Goal: Information Seeking & Learning: Learn about a topic

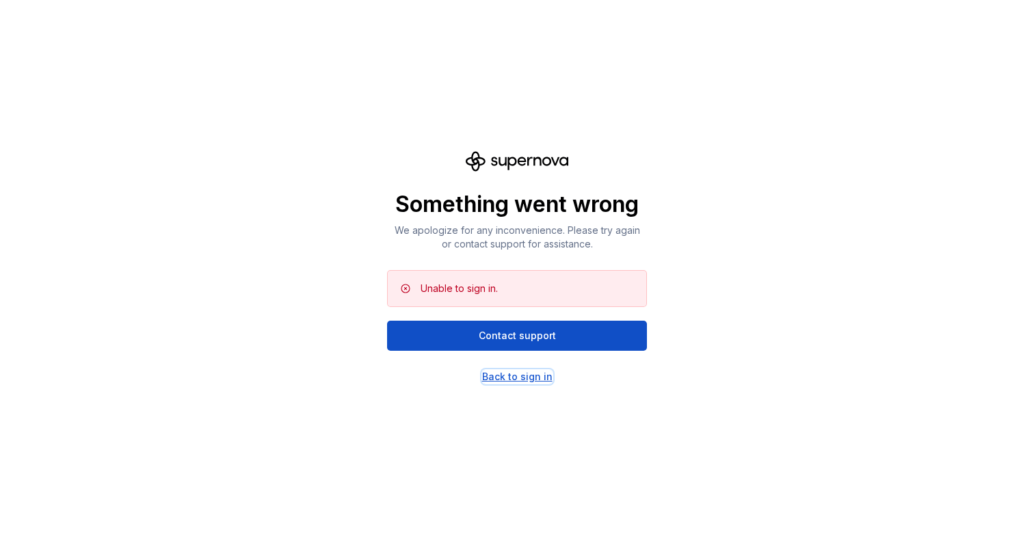
click at [500, 377] on div "Back to sign in" at bounding box center [517, 377] width 70 height 14
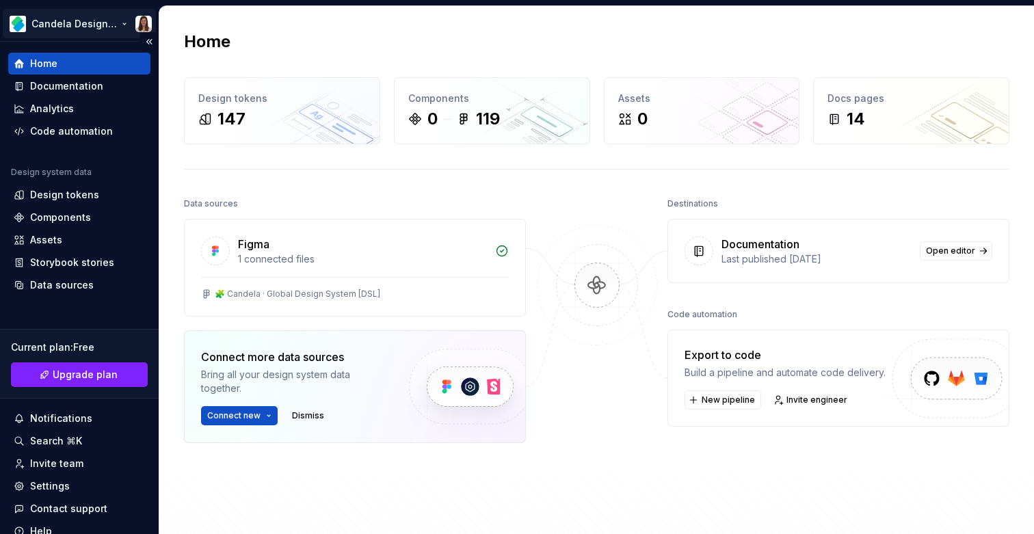
click at [80, 22] on html "Candela Design System Home Documentation Analytics Code automation Design syste…" at bounding box center [517, 267] width 1034 height 534
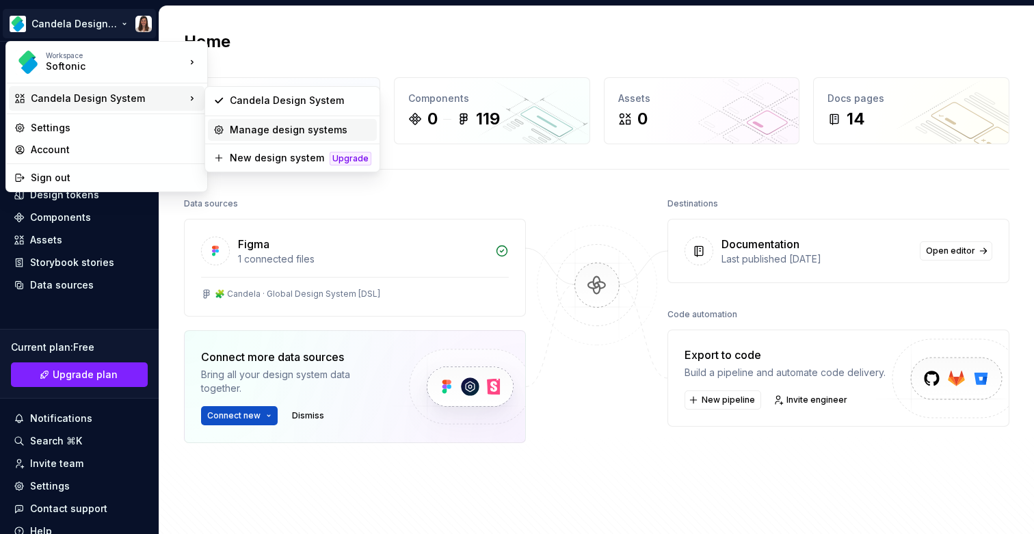
click at [260, 134] on div "Manage design systems" at bounding box center [300, 130] width 141 height 14
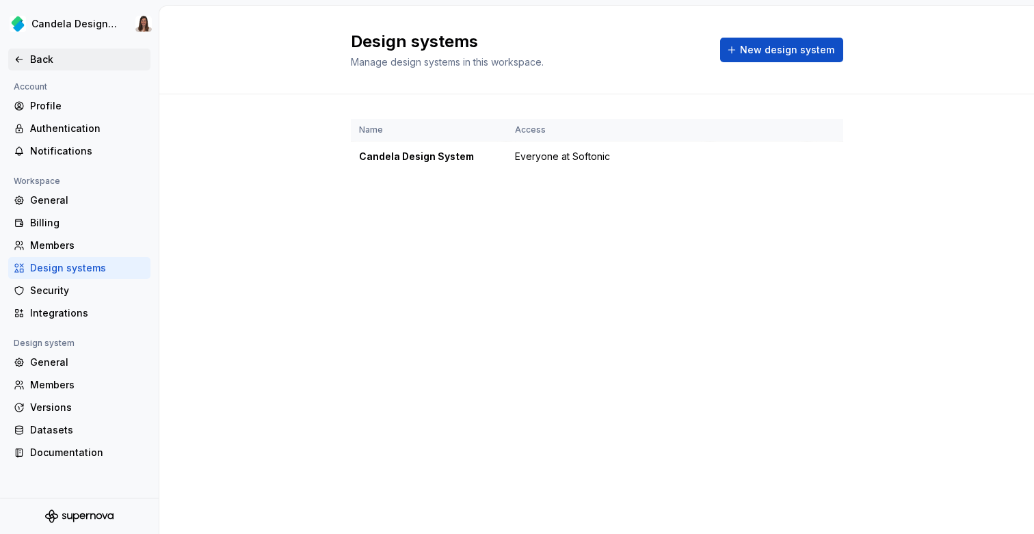
click at [23, 57] on icon at bounding box center [19, 59] width 11 height 11
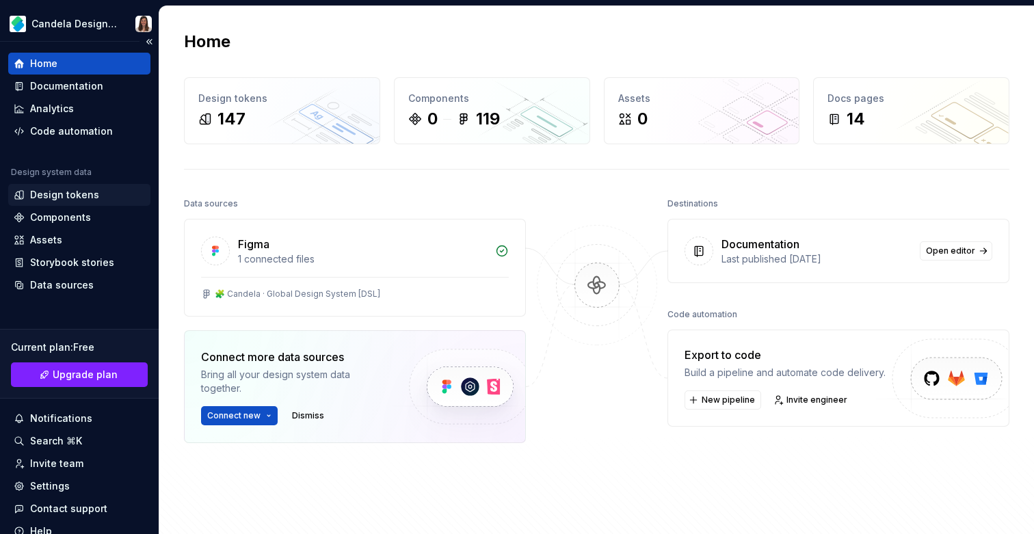
click at [63, 200] on div "Design tokens" at bounding box center [64, 195] width 69 height 14
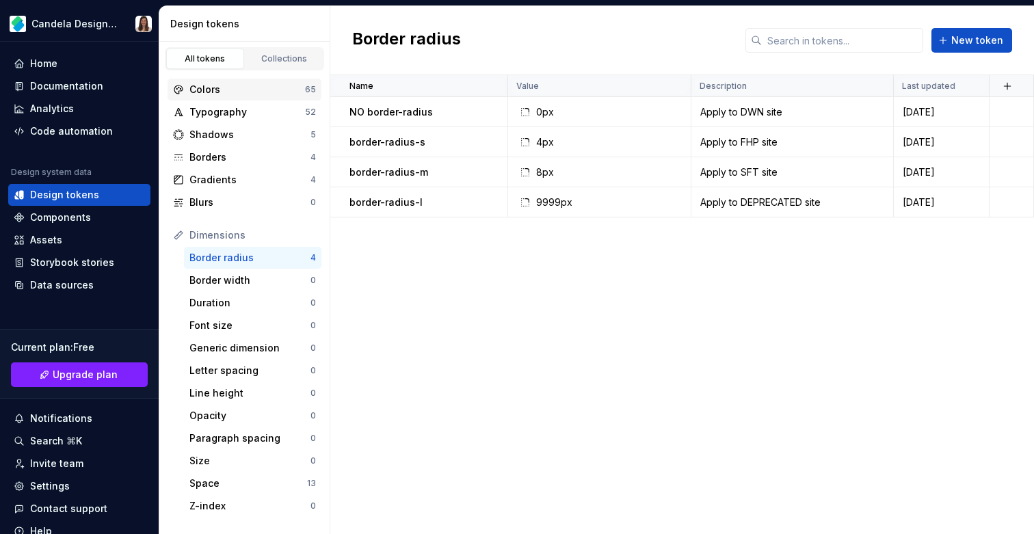
click at [221, 96] on div "Colors" at bounding box center [247, 90] width 116 height 14
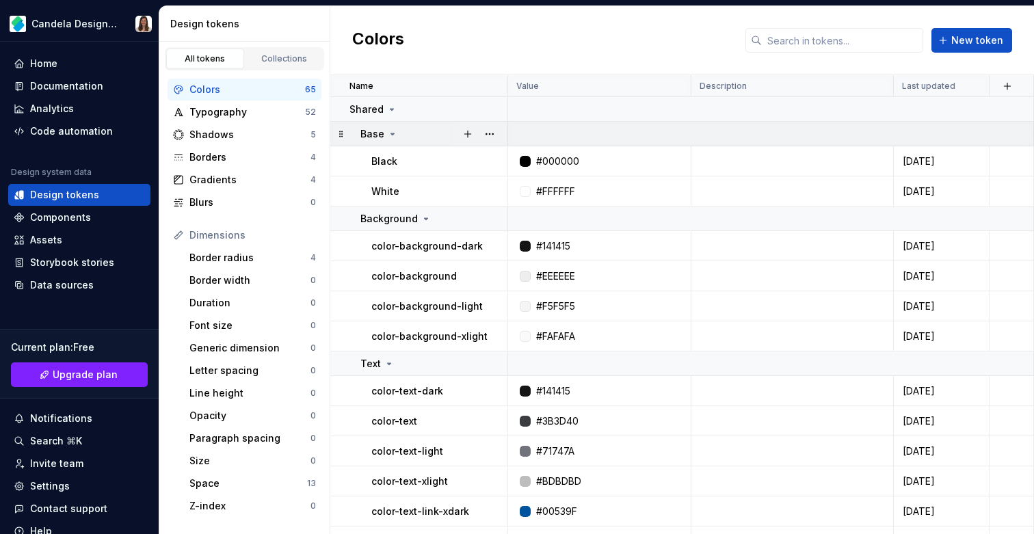
click at [391, 133] on icon at bounding box center [392, 133] width 3 height 1
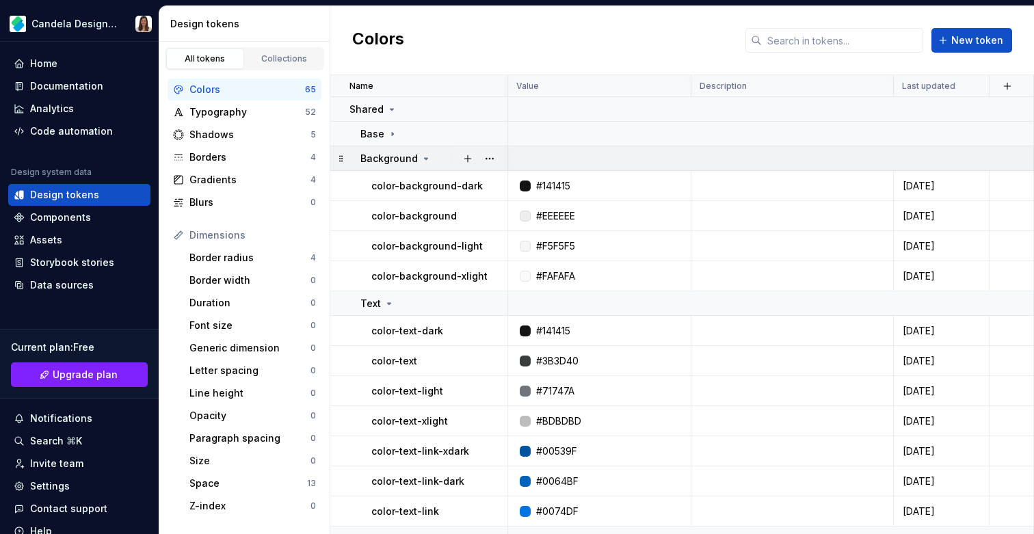
click at [418, 152] on div "Background" at bounding box center [395, 159] width 71 height 14
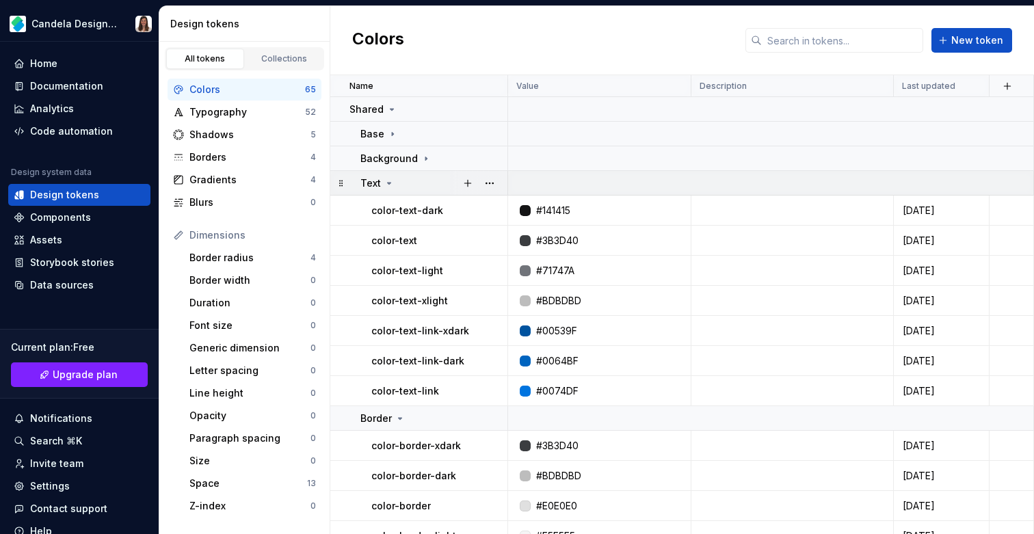
click at [390, 183] on icon at bounding box center [388, 183] width 11 height 11
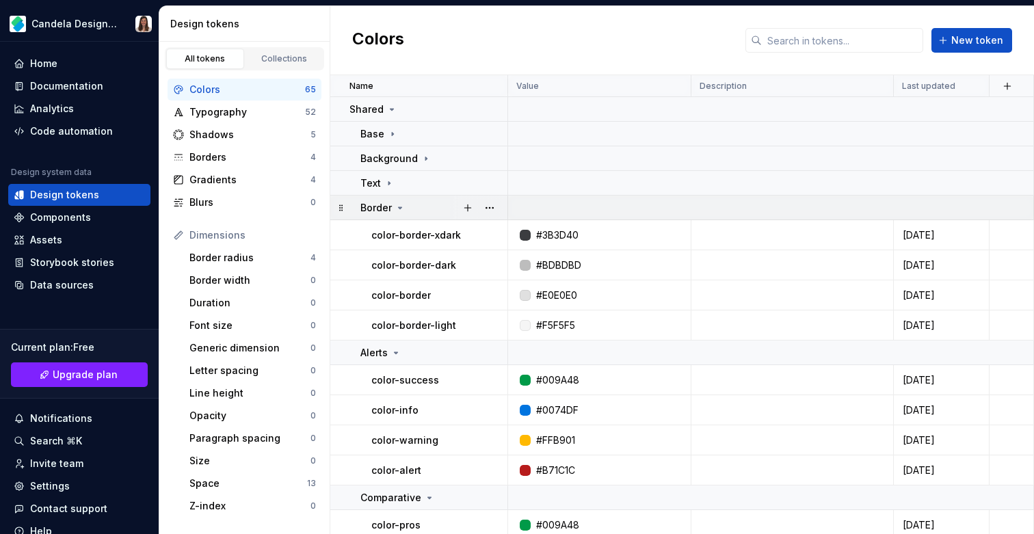
click at [396, 215] on td "Border" at bounding box center [419, 208] width 178 height 25
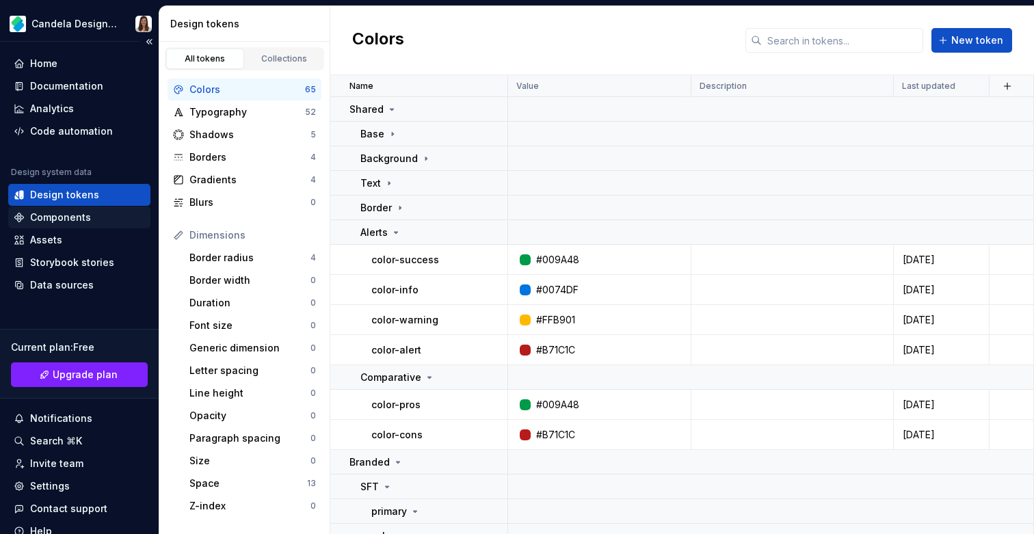
click at [67, 219] on div "Components" at bounding box center [60, 218] width 61 height 14
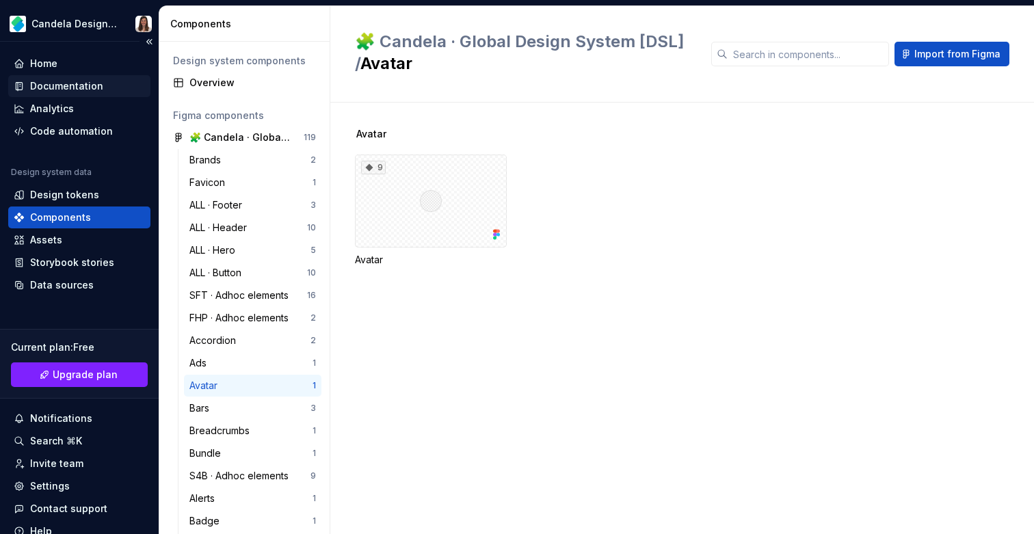
click at [46, 85] on div "Documentation" at bounding box center [66, 86] width 73 height 14
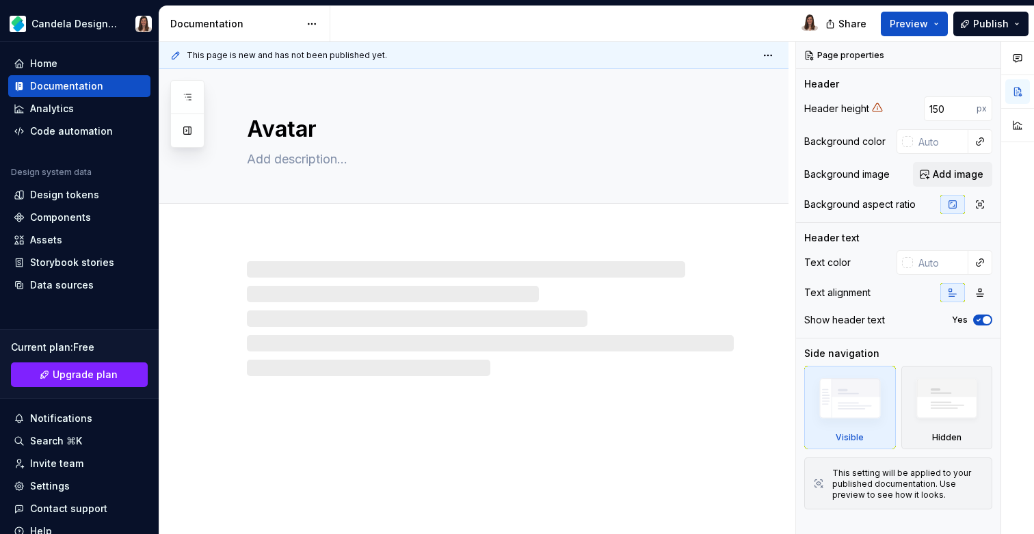
type textarea "*"
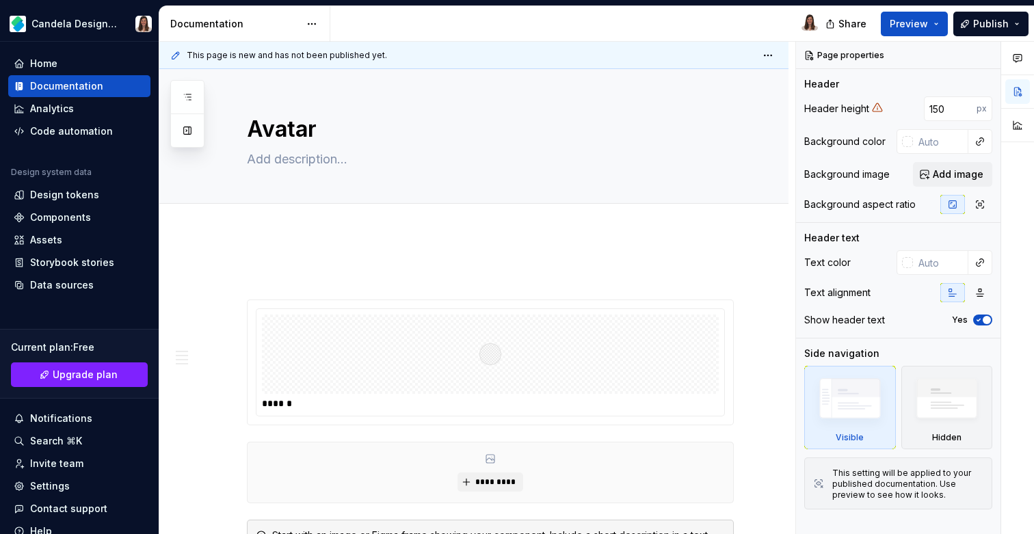
click at [219, 276] on button "button" at bounding box center [217, 274] width 19 height 19
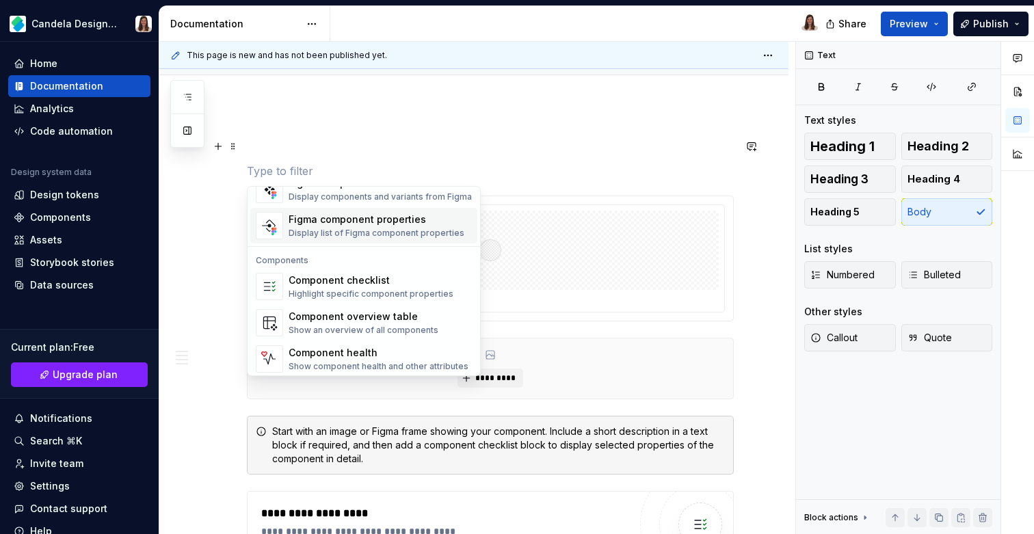
scroll to position [1361, 0]
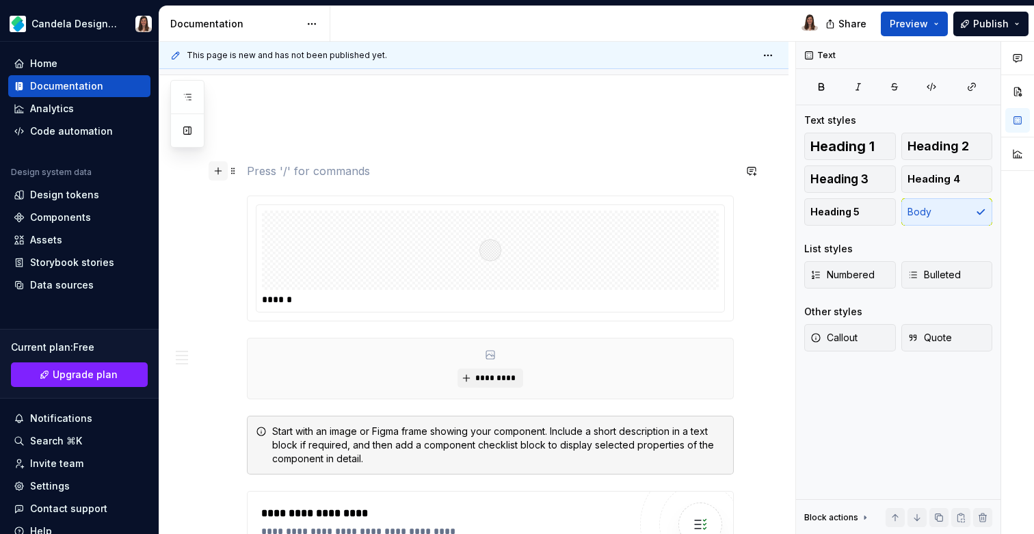
click at [220, 172] on button "button" at bounding box center [217, 170] width 19 height 19
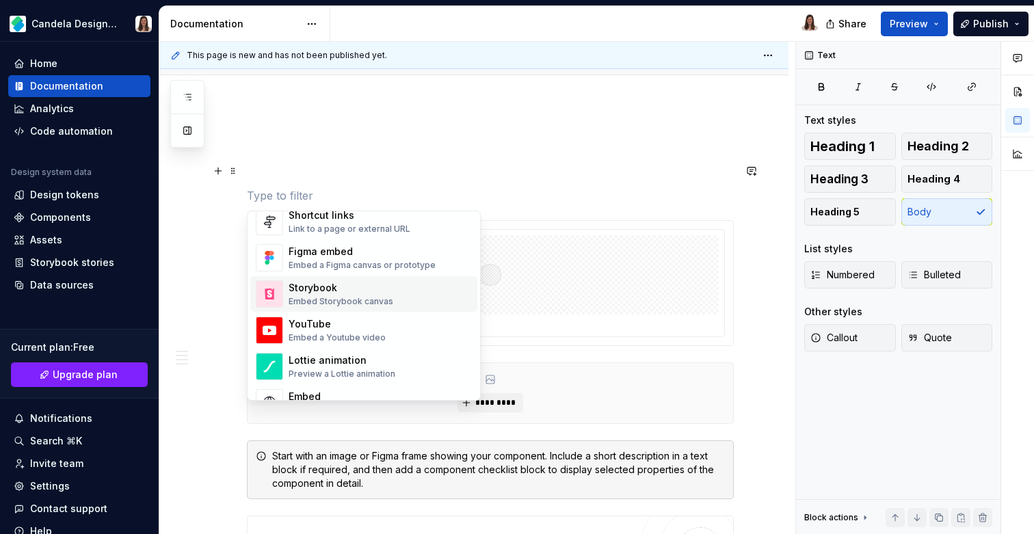
scroll to position [629, 0]
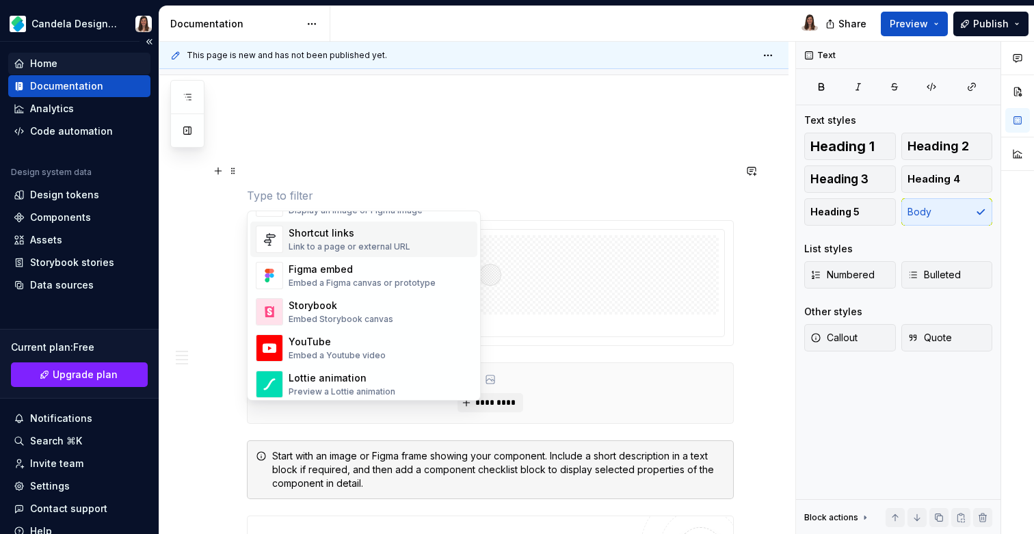
click at [58, 59] on div "Home" at bounding box center [79, 64] width 131 height 14
